Goal: Check status: Check status

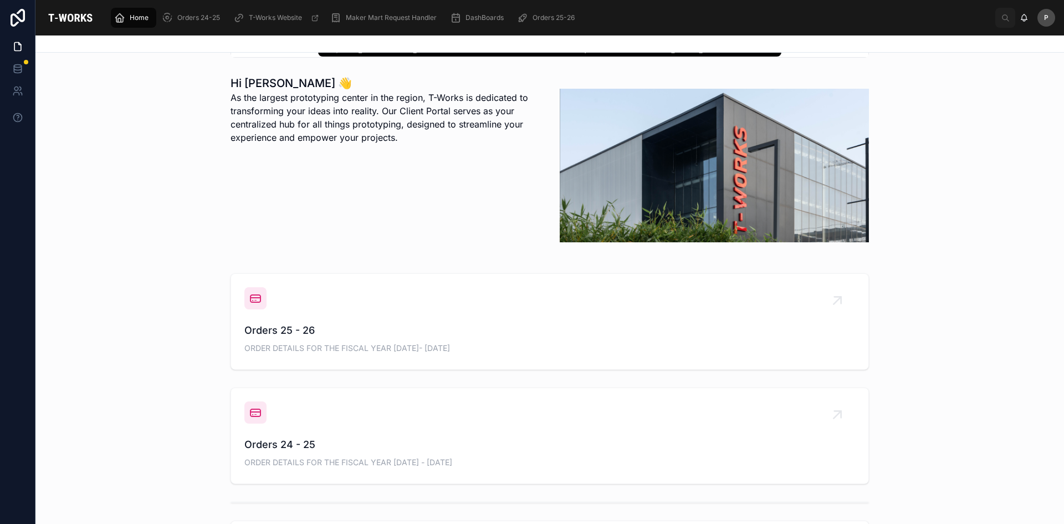
scroll to position [277, 0]
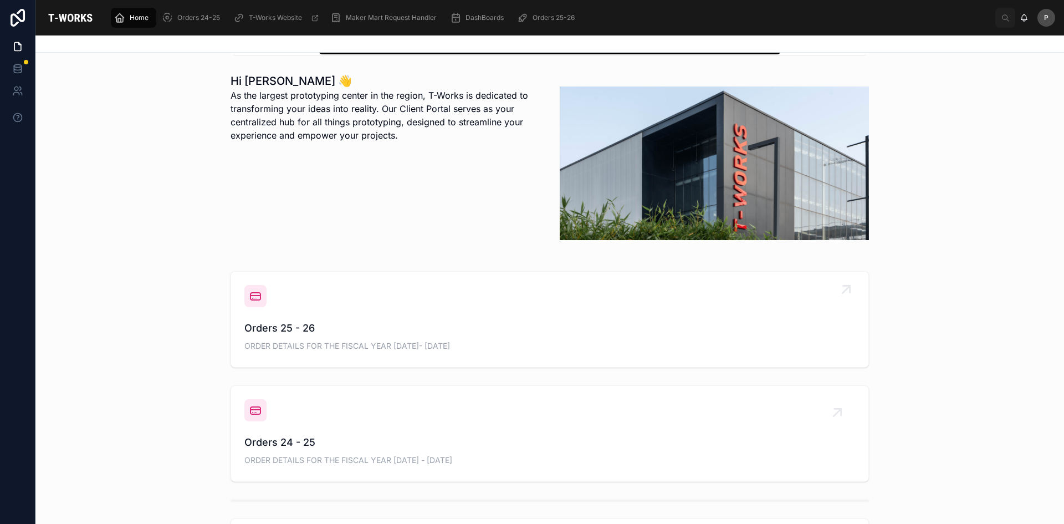
click at [281, 326] on span "Orders 25 - 26" at bounding box center [549, 328] width 611 height 16
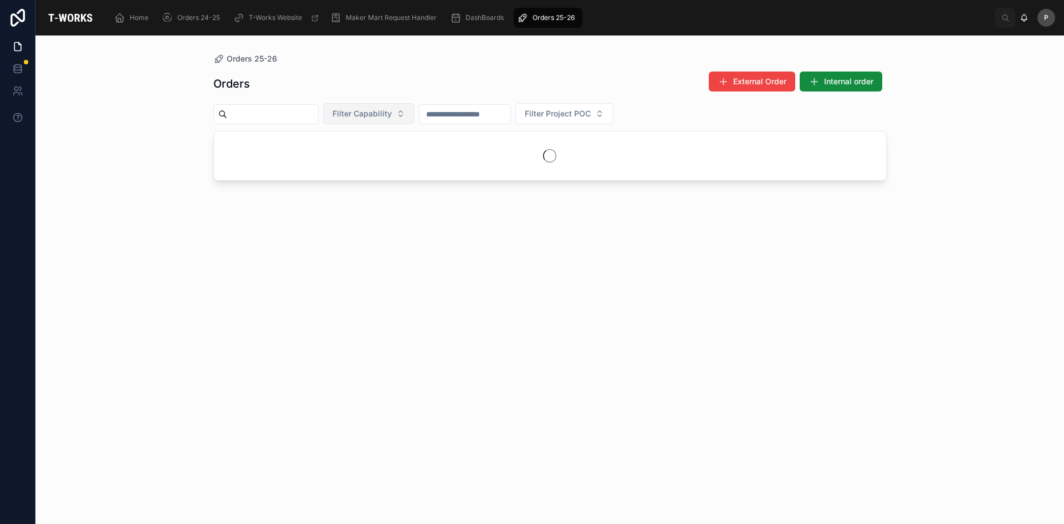
click at [392, 113] on span "Filter Capability" at bounding box center [362, 113] width 59 height 11
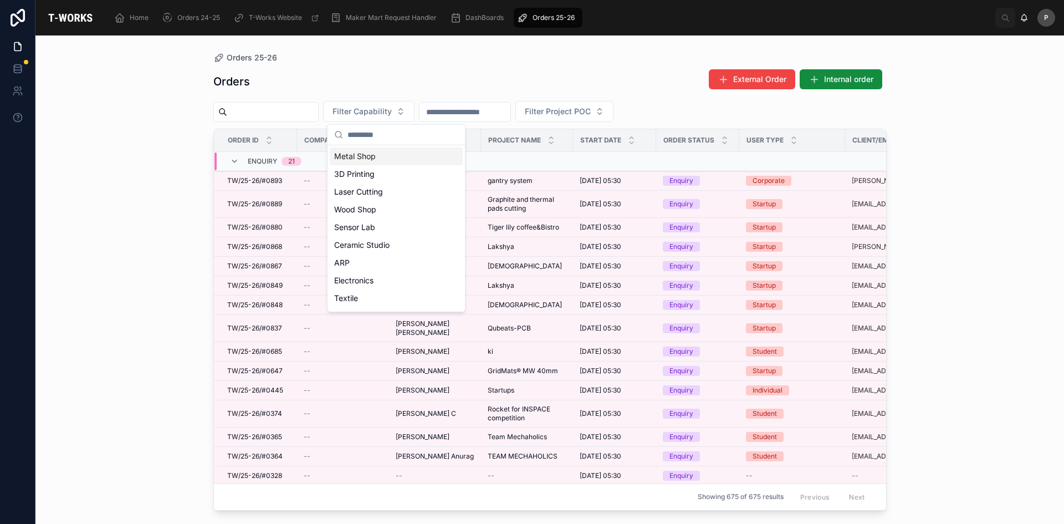
click at [356, 154] on div "Metal Shop" at bounding box center [396, 156] width 133 height 18
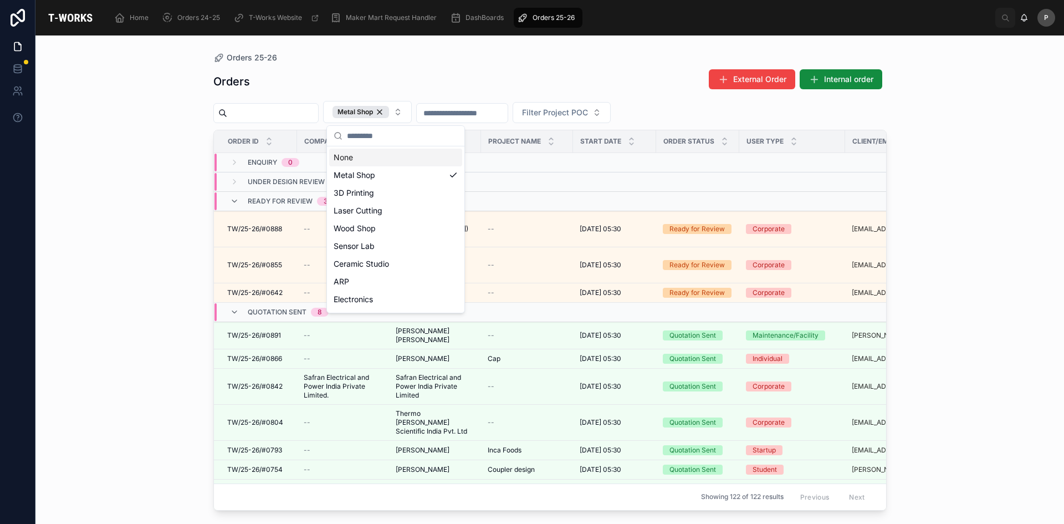
click at [335, 90] on div "Orders External Order Internal order" at bounding box center [549, 81] width 673 height 25
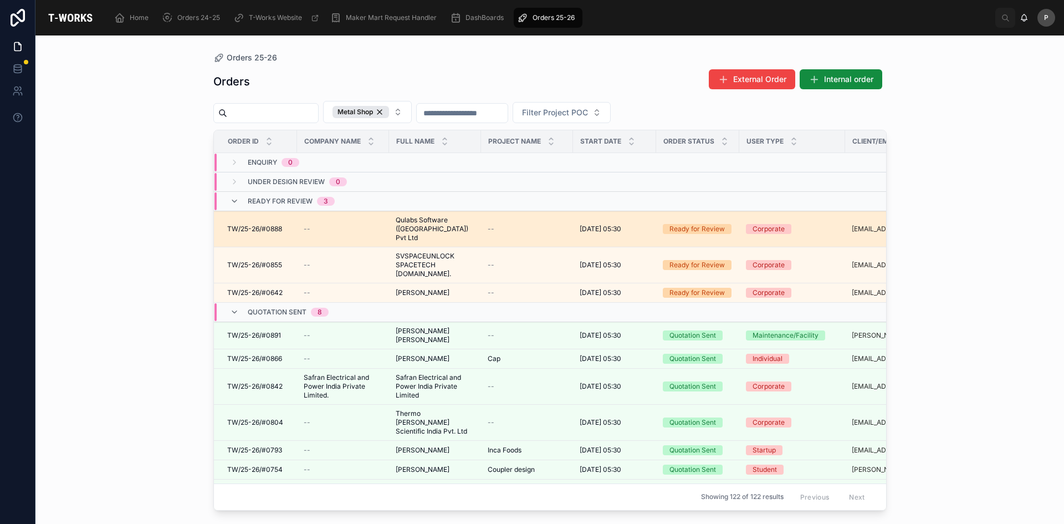
click at [418, 226] on span "Qulabs Software ([GEOGRAPHIC_DATA]) Pvt Ltd" at bounding box center [435, 229] width 79 height 27
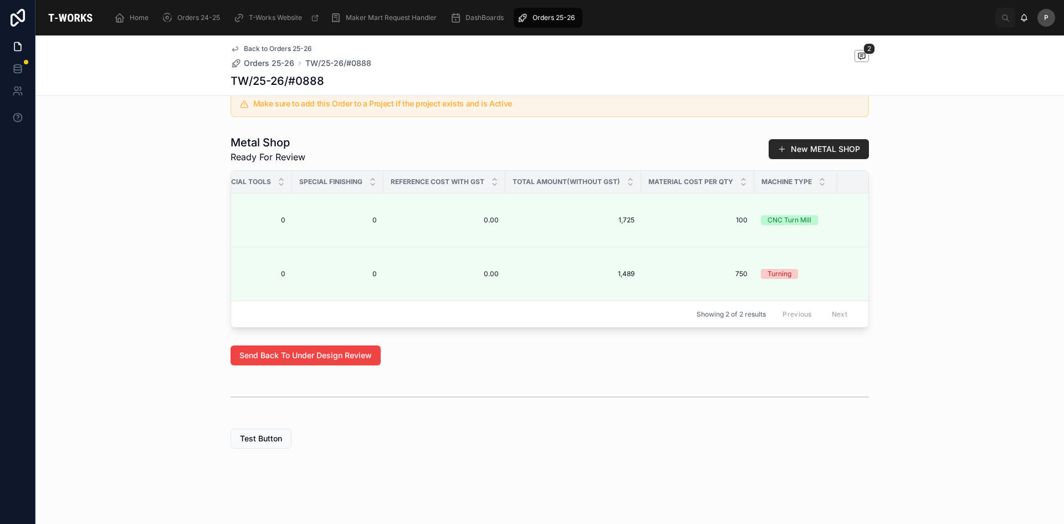
scroll to position [0, 1080]
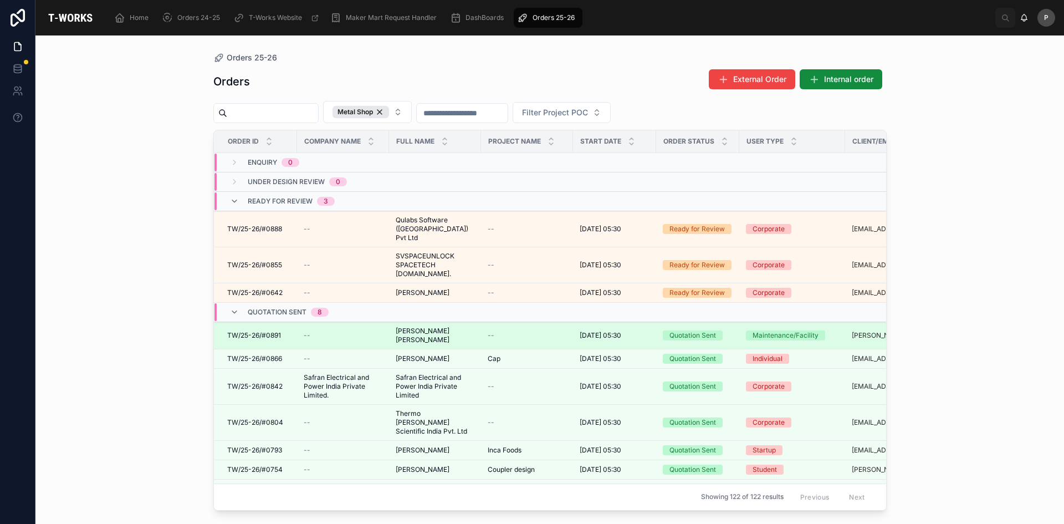
click at [421, 326] on span "[PERSON_NAME] [PERSON_NAME]" at bounding box center [435, 335] width 79 height 18
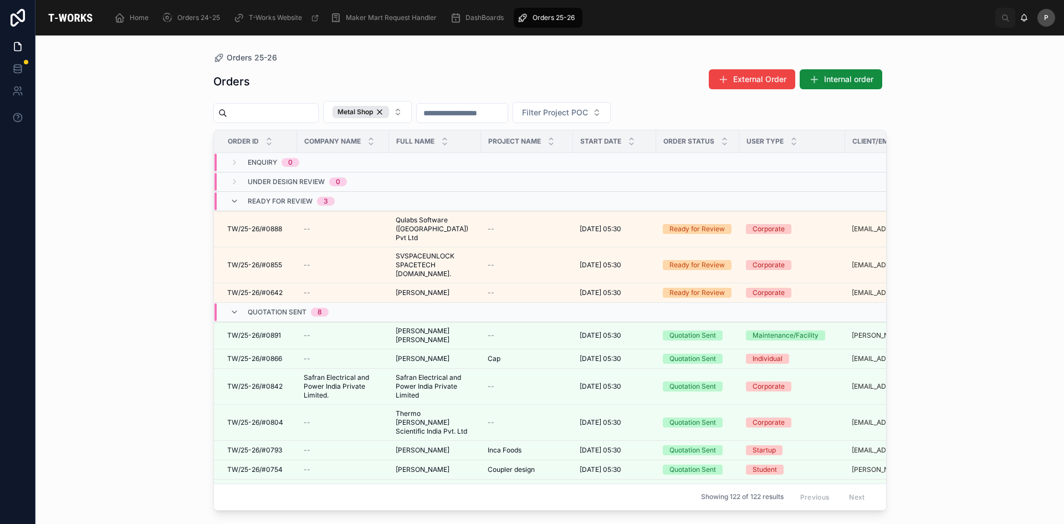
scroll to position [222, 0]
